Goal: Task Accomplishment & Management: Use online tool/utility

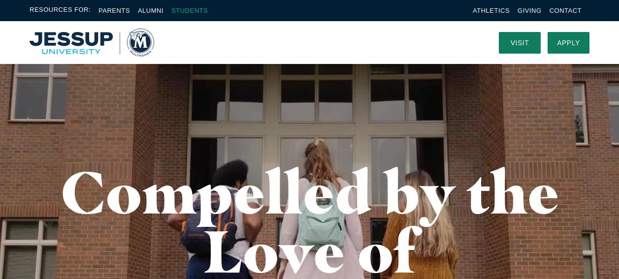
click at [200, 8] on link "Students" at bounding box center [189, 10] width 36 height 7
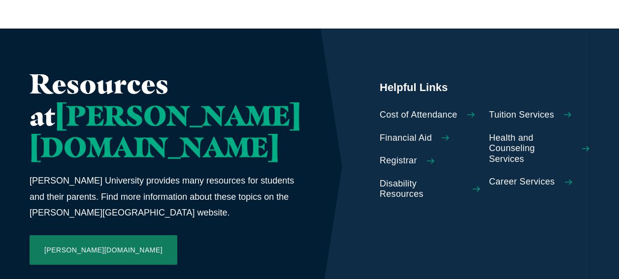
scroll to position [492, 0]
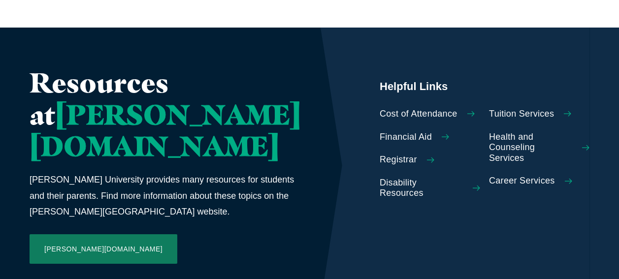
click at [501, 176] on span "Career Services" at bounding box center [522, 181] width 66 height 11
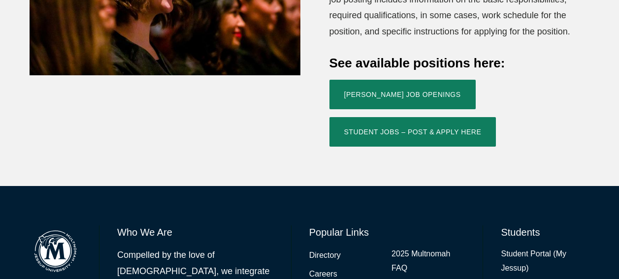
scroll to position [492, 0]
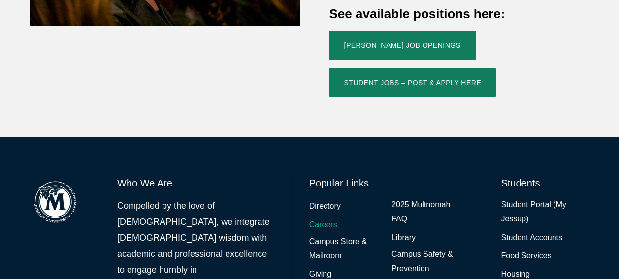
click at [315, 218] on link "Careers" at bounding box center [323, 225] width 28 height 14
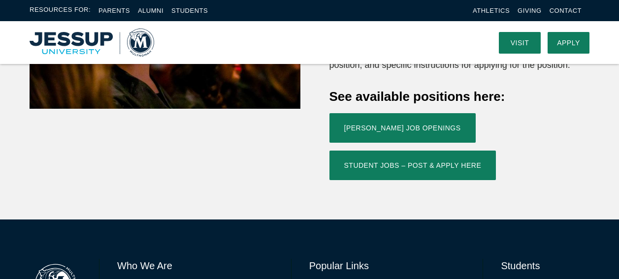
scroll to position [404, 0]
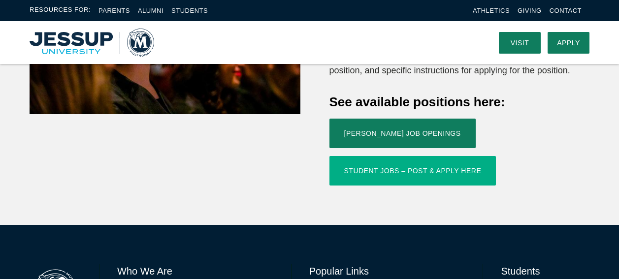
click at [473, 156] on link "Student Jobs – Post & Apply Here" at bounding box center [412, 171] width 167 height 30
